Goal: Task Accomplishment & Management: Manage account settings

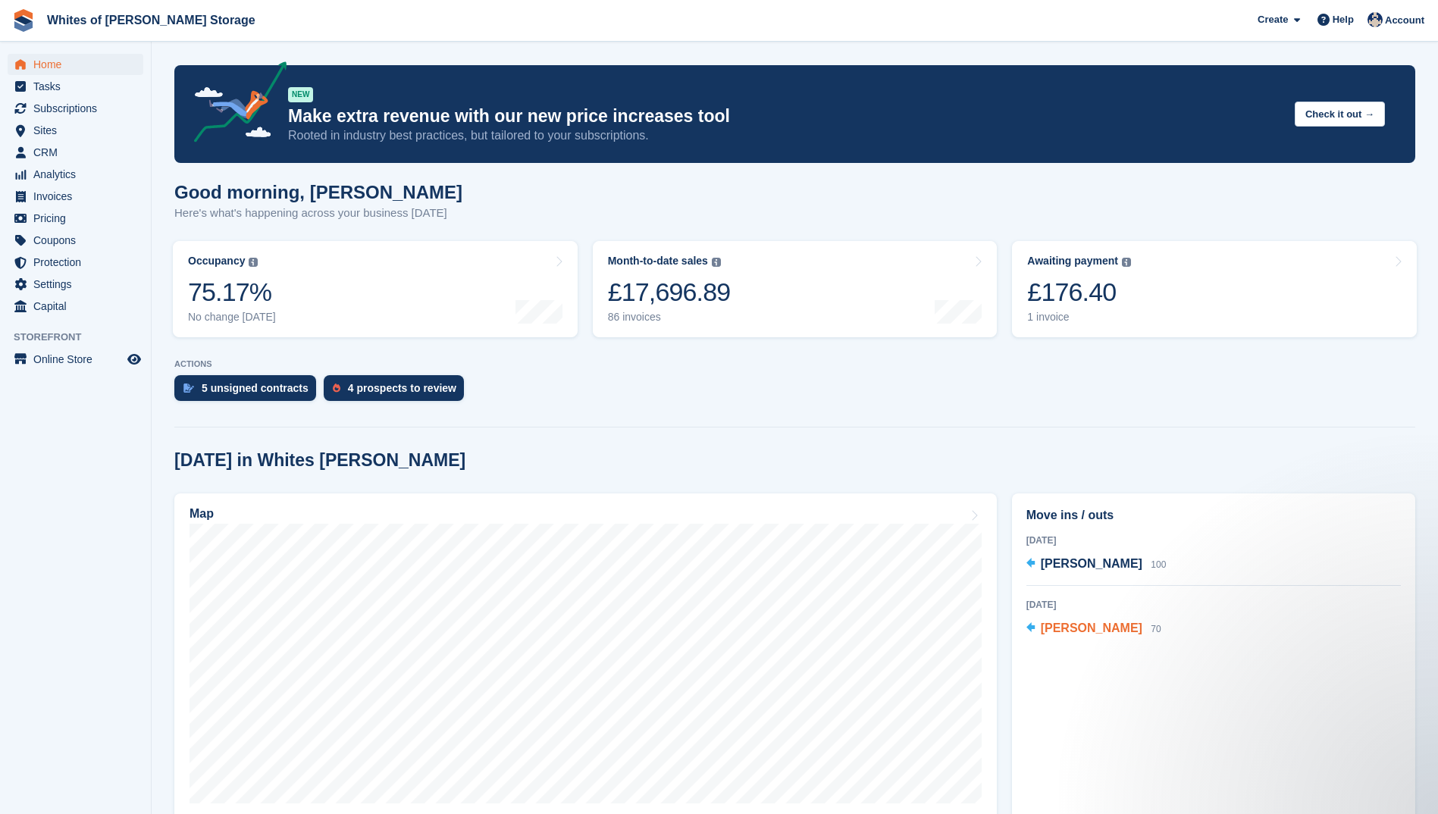
click at [1073, 625] on span "[PERSON_NAME]" at bounding box center [1092, 628] width 102 height 13
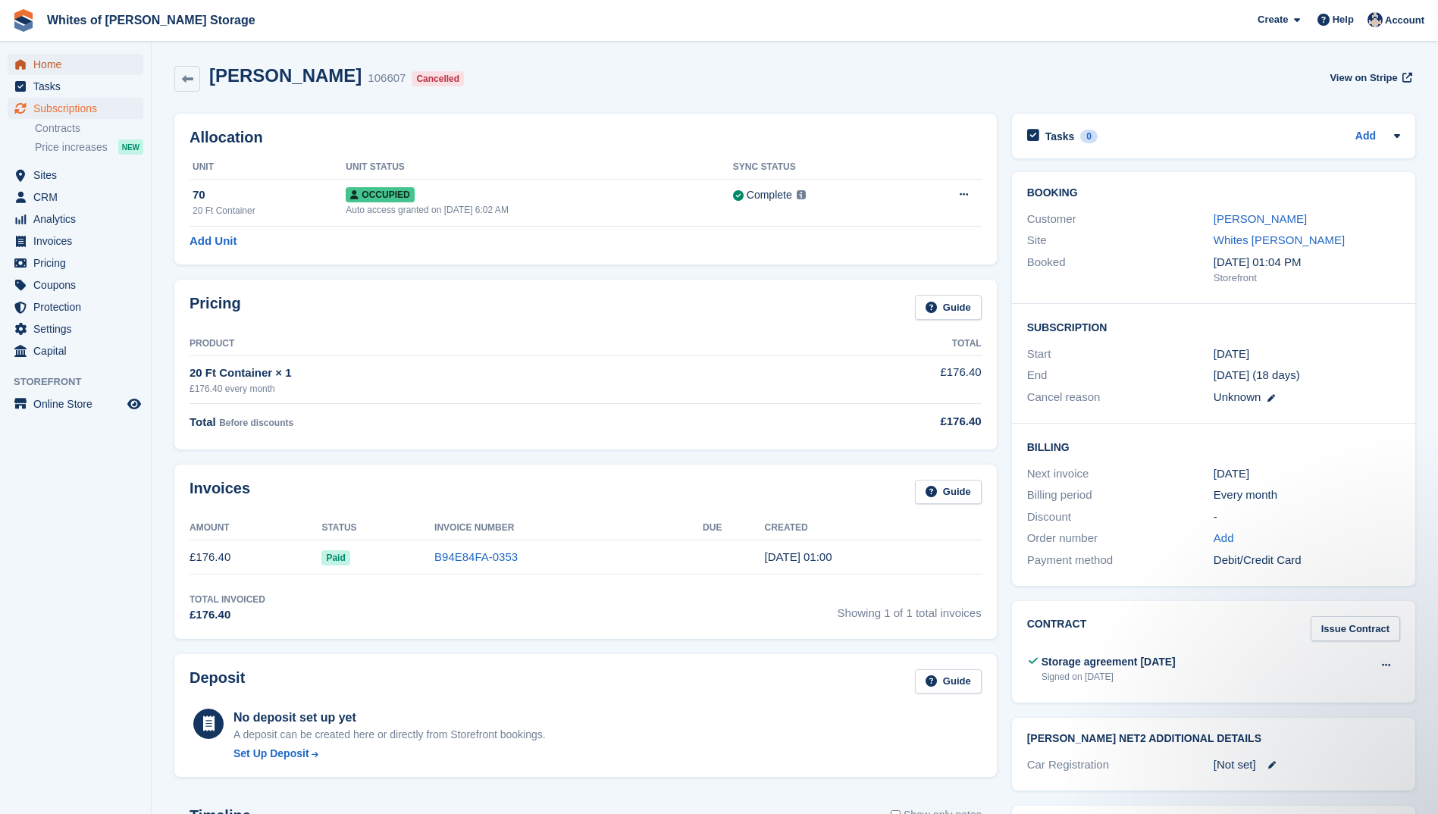
click at [62, 66] on span "Home" at bounding box center [78, 64] width 91 height 21
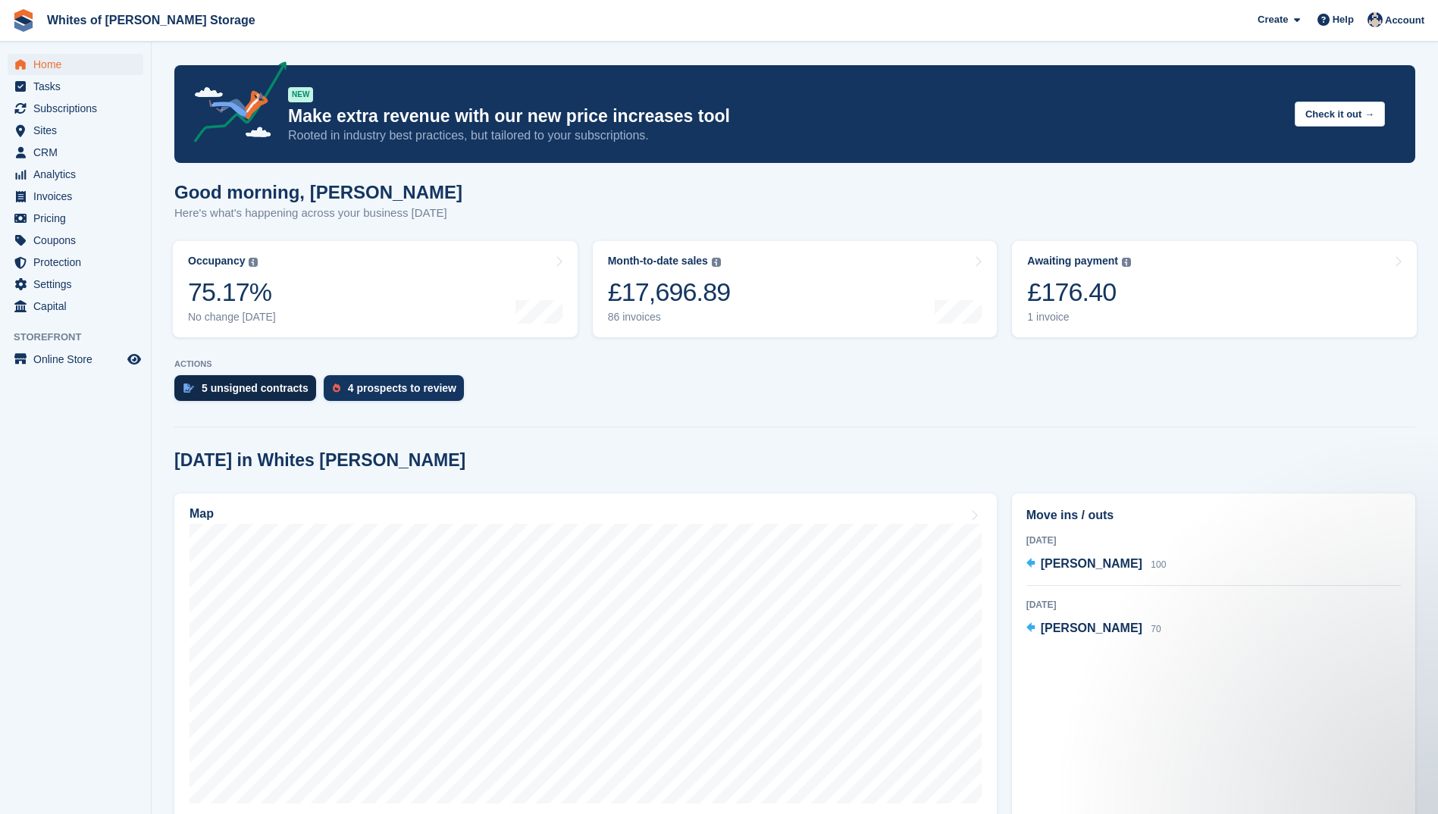
click at [246, 382] on div "5 unsigned contracts" at bounding box center [255, 388] width 107 height 12
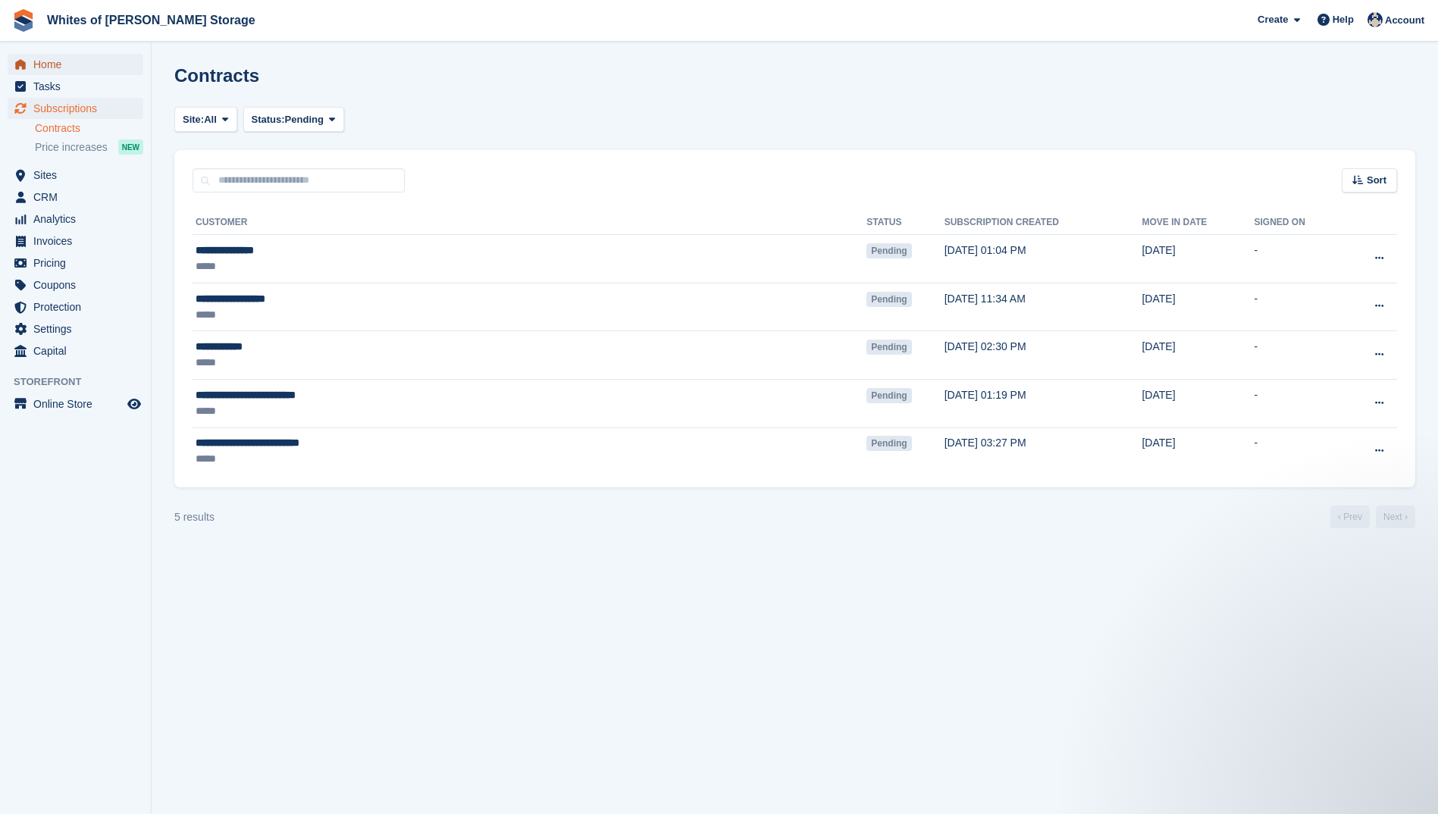
click at [59, 65] on span "Home" at bounding box center [78, 64] width 91 height 21
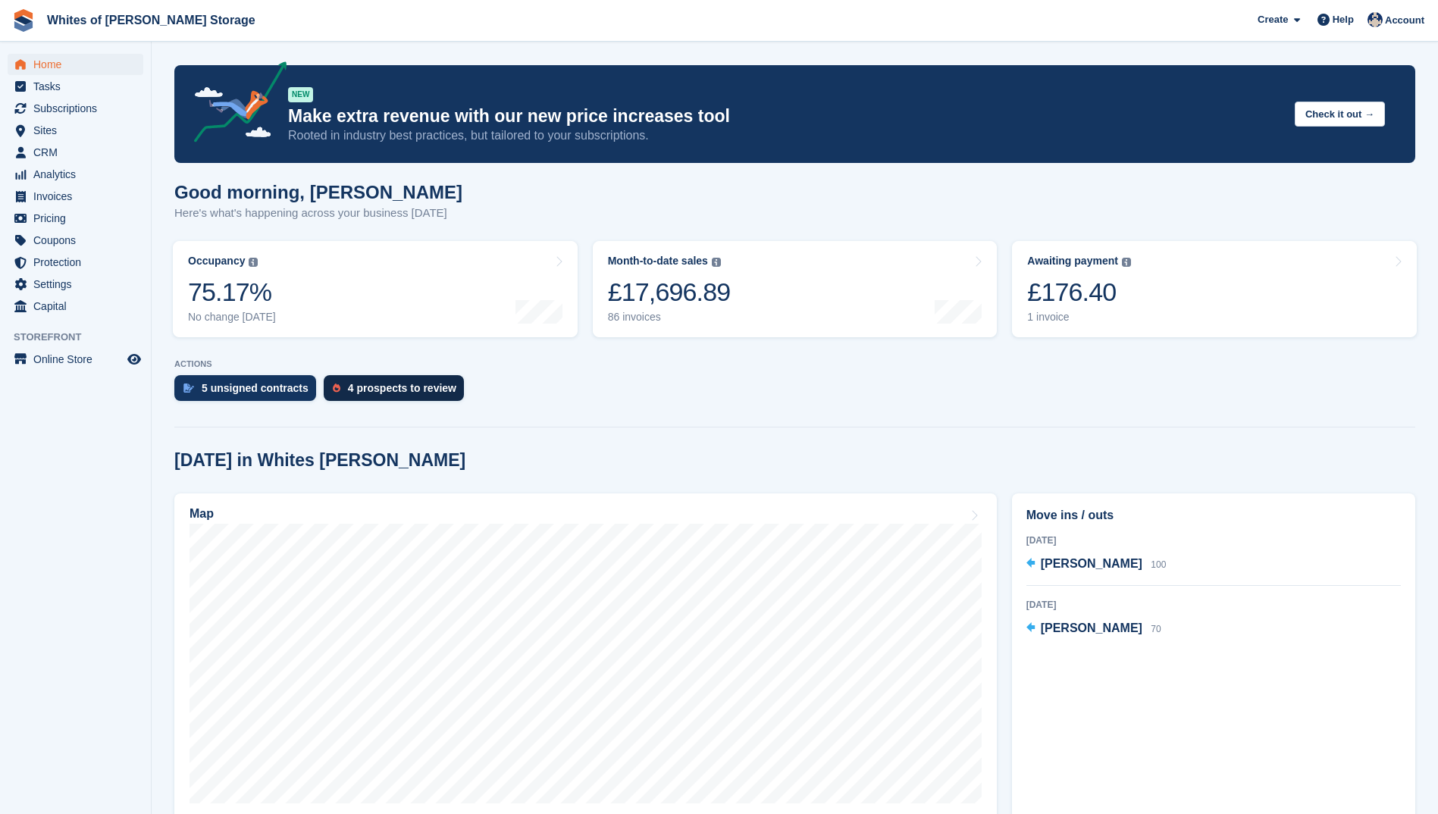
click at [354, 387] on div "4 prospects to review" at bounding box center [402, 388] width 108 height 12
